Goal: Information Seeking & Learning: Learn about a topic

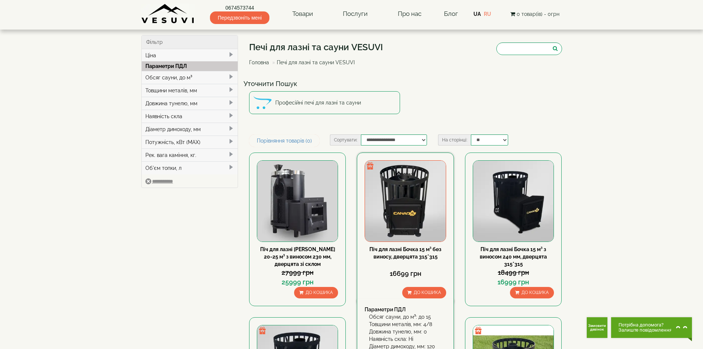
click at [432, 208] on img at bounding box center [405, 201] width 80 height 80
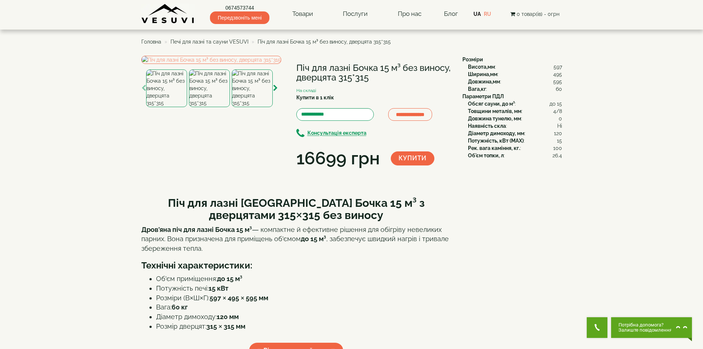
click at [201, 107] on img at bounding box center [209, 88] width 41 height 38
click at [166, 107] on img at bounding box center [166, 88] width 41 height 38
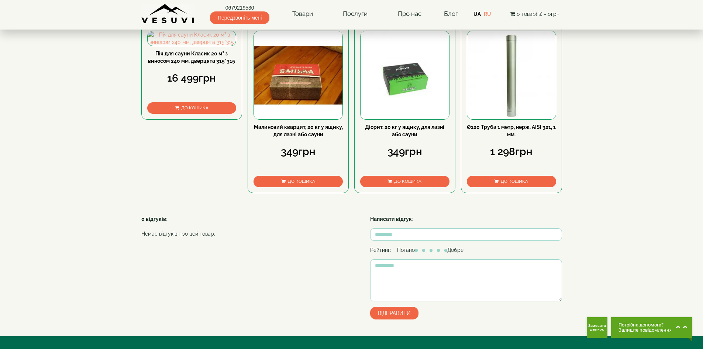
scroll to position [923, 0]
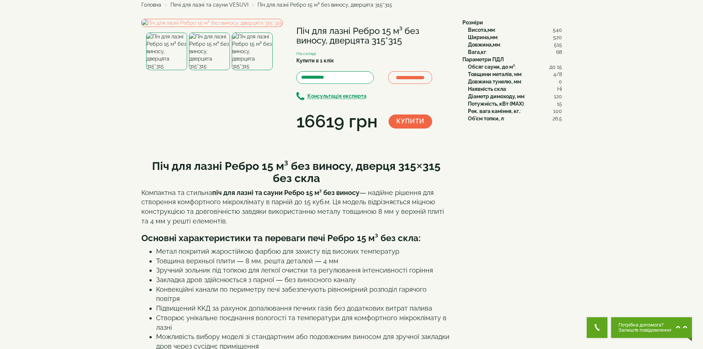
scroll to position [0, 0]
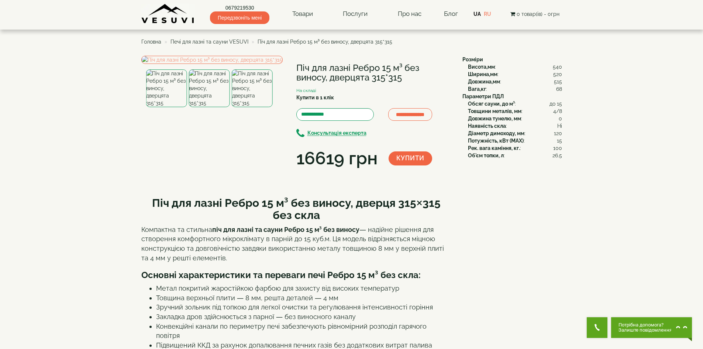
click at [201, 107] on img at bounding box center [209, 88] width 41 height 38
click at [387, 171] on div "**********" at bounding box center [299, 113] width 316 height 115
